Goal: Transaction & Acquisition: Obtain resource

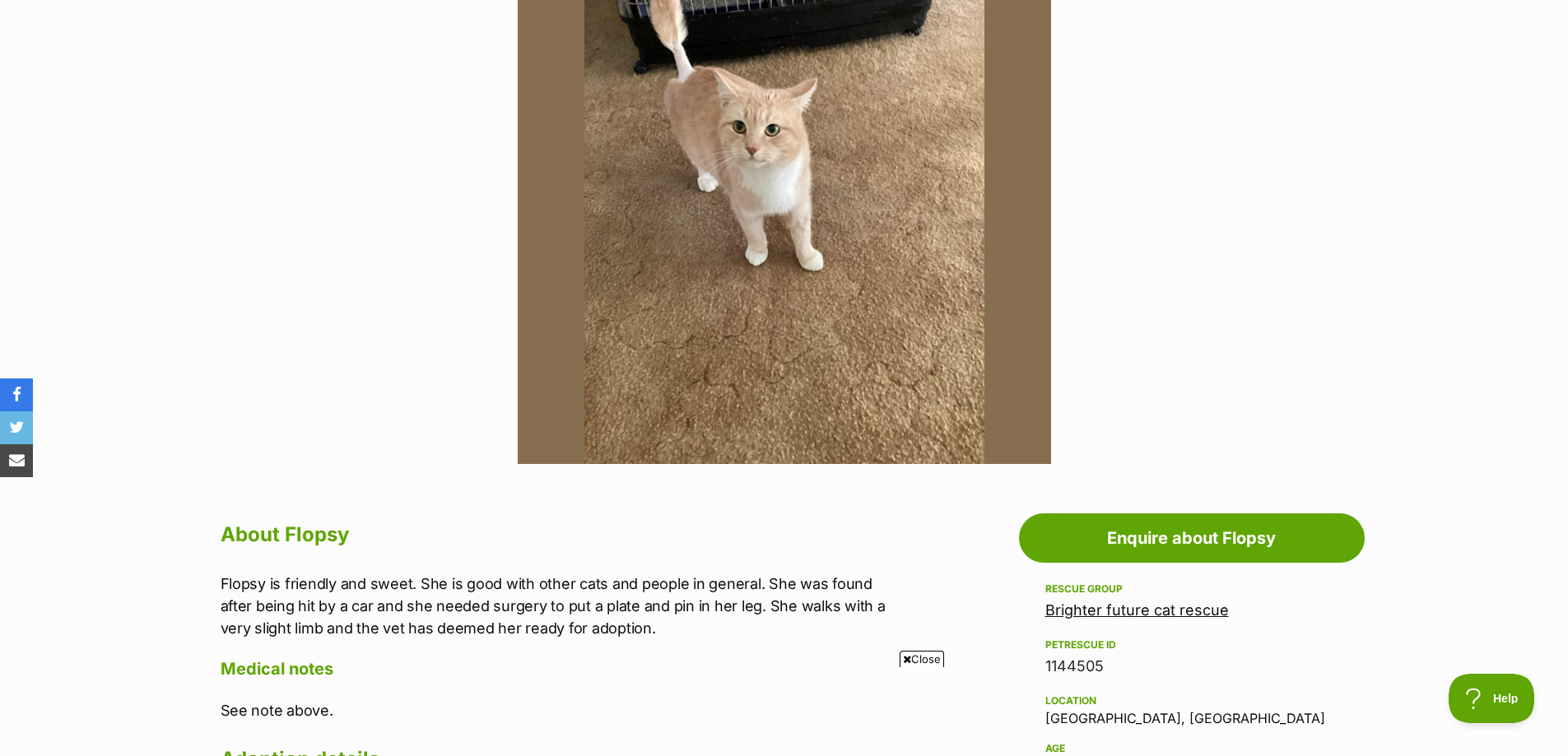
scroll to position [329, 0]
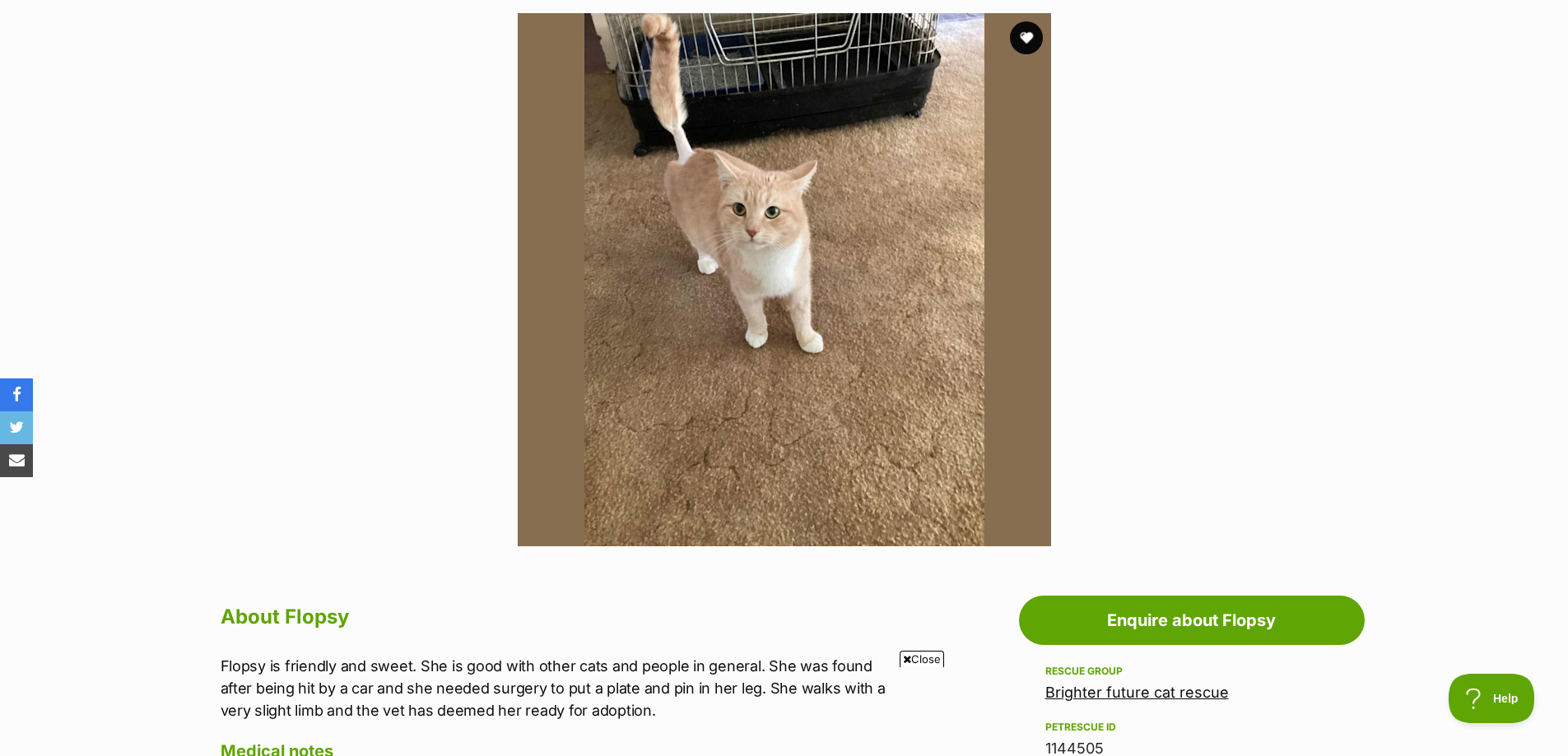
click at [784, 262] on img at bounding box center [784, 279] width 534 height 533
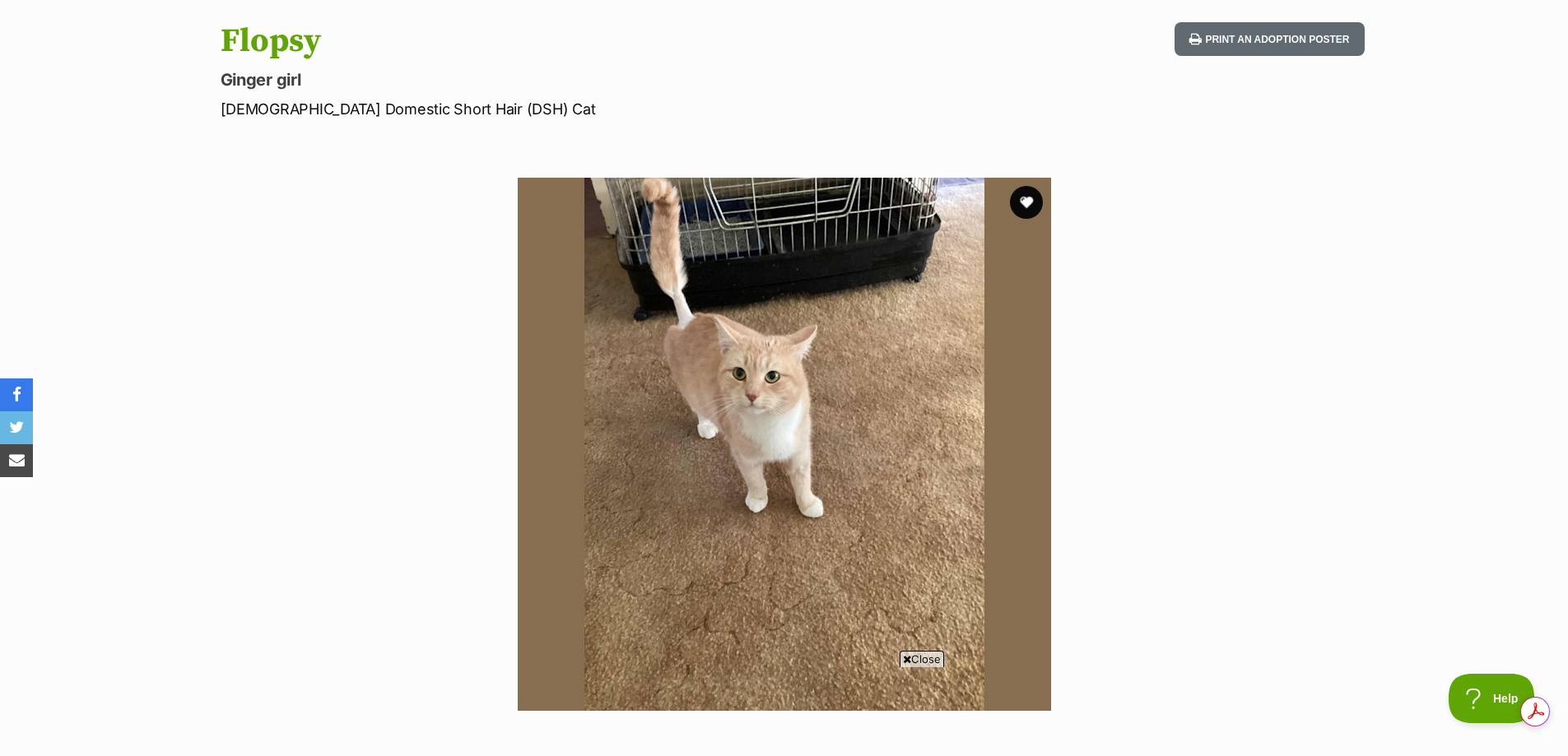
scroll to position [0, 0]
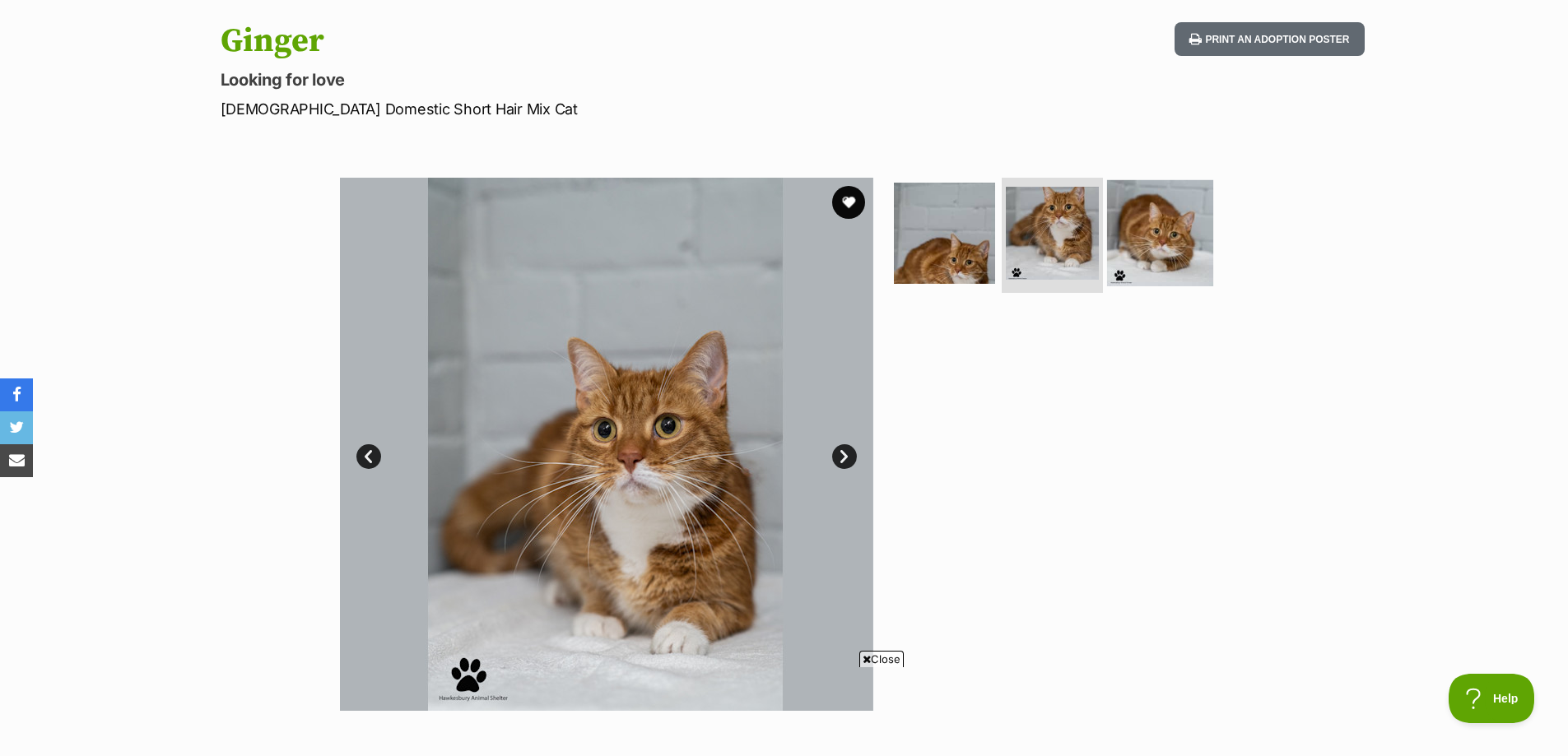
click at [1155, 250] on img at bounding box center [1160, 233] width 106 height 106
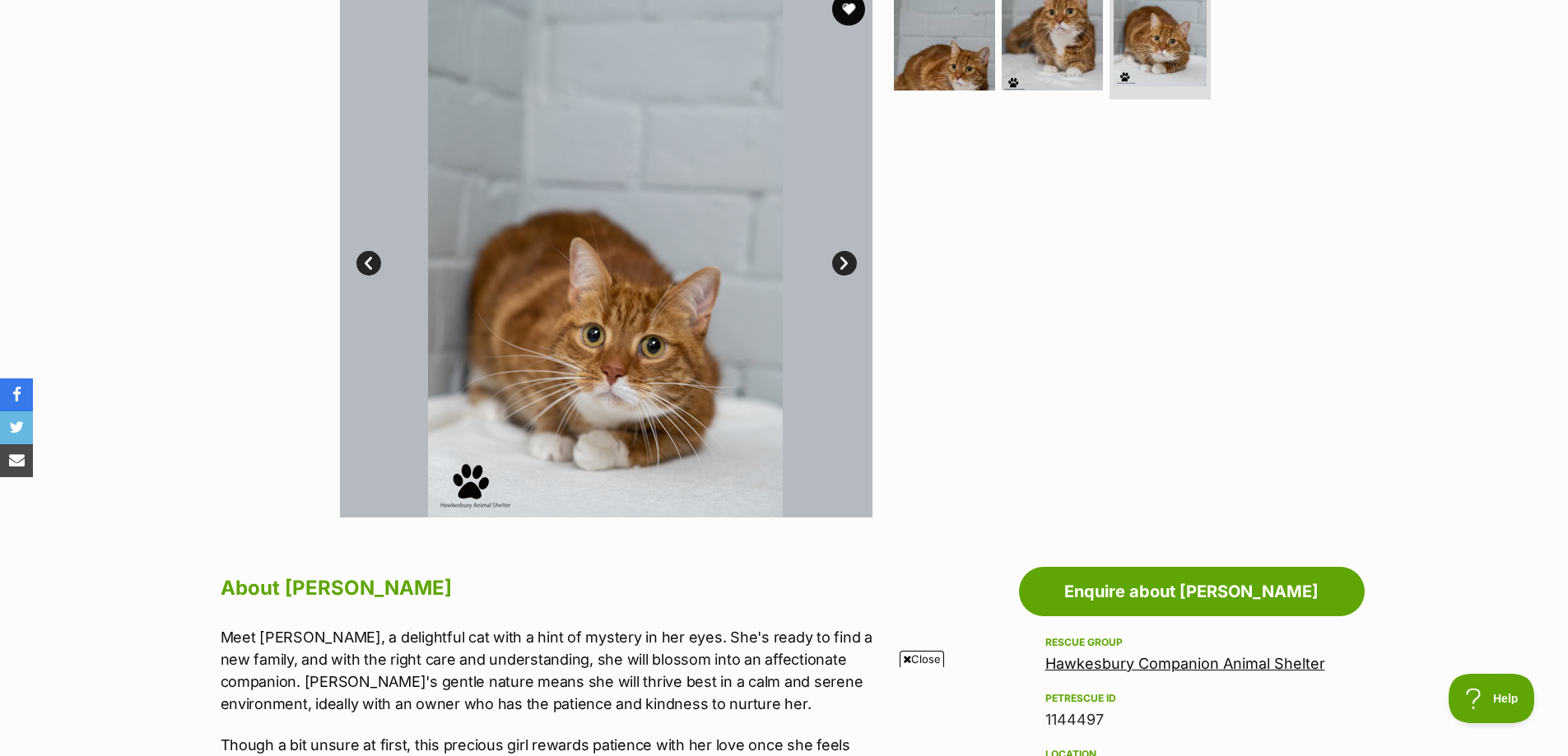
scroll to position [329, 0]
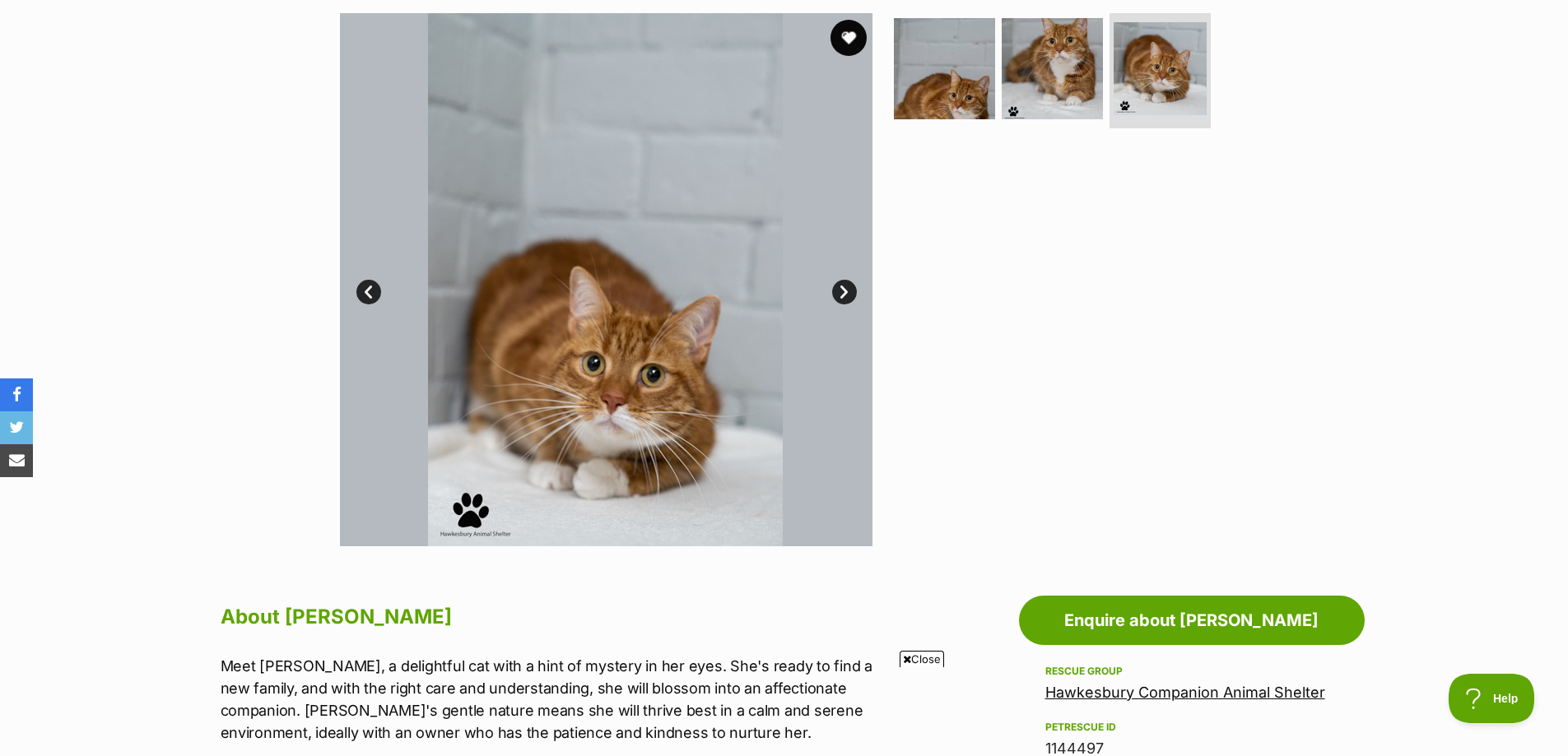
click at [854, 29] on button "favourite" at bounding box center [849, 38] width 36 height 36
click at [1153, 57] on img at bounding box center [1160, 69] width 98 height 98
